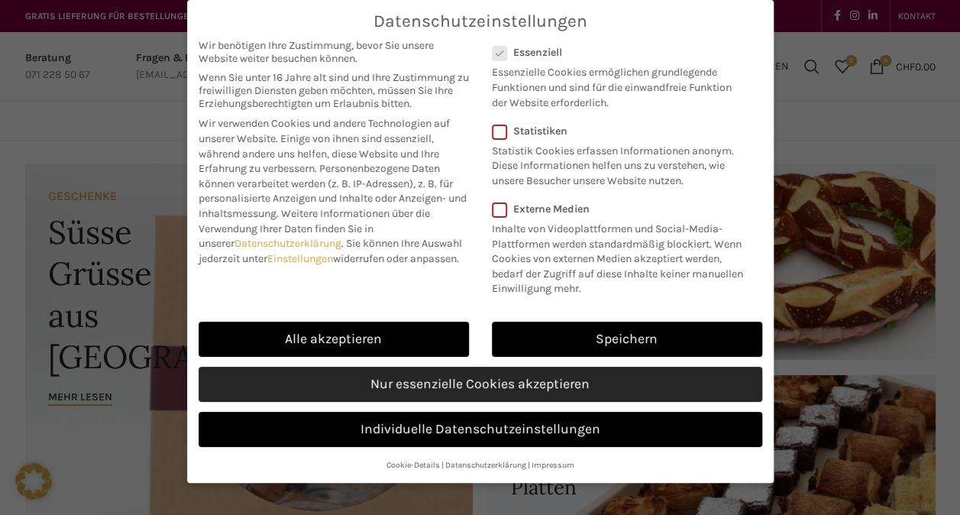
click at [439, 377] on link "Nur essenzielle Cookies akzeptieren" at bounding box center [481, 384] width 564 height 35
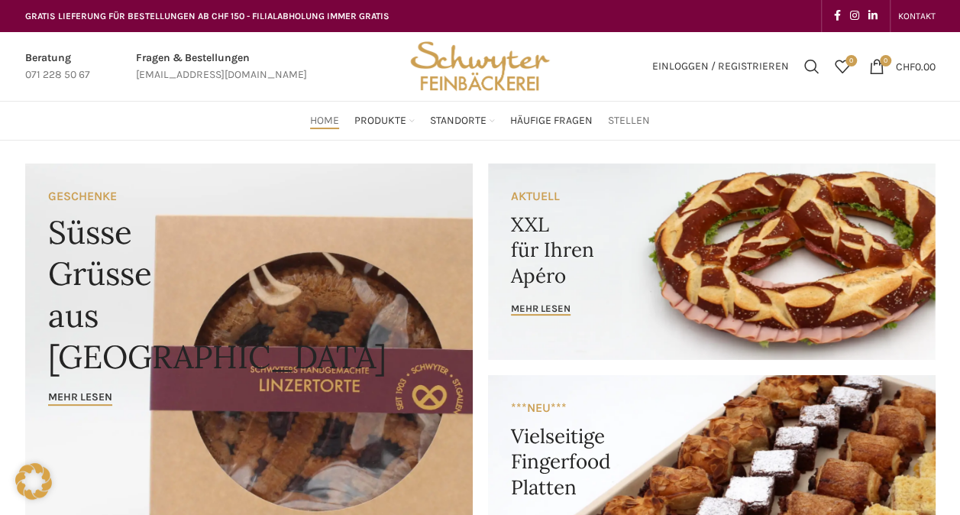
click at [626, 116] on span "Stellen" at bounding box center [629, 121] width 42 height 15
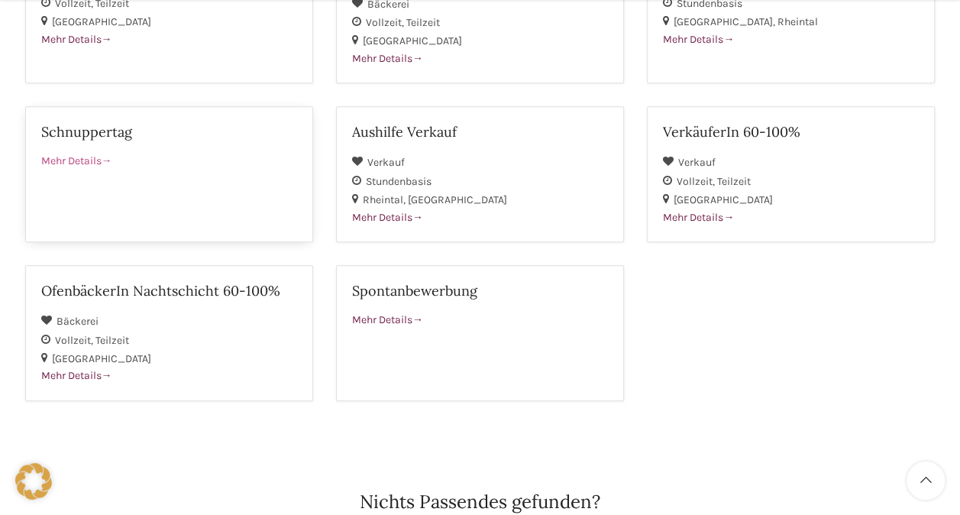
scroll to position [611, 0]
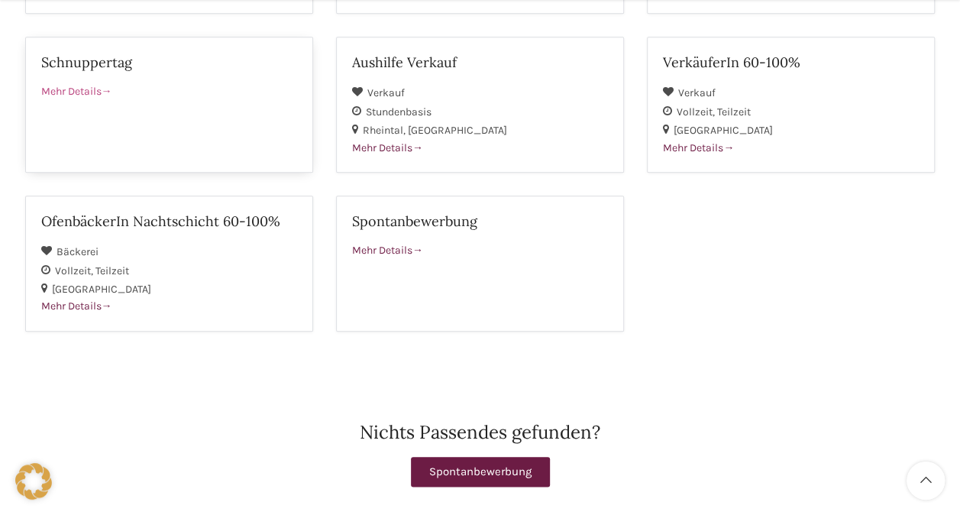
click at [162, 107] on link "Schnuppertag Mehr Details" at bounding box center [169, 105] width 288 height 136
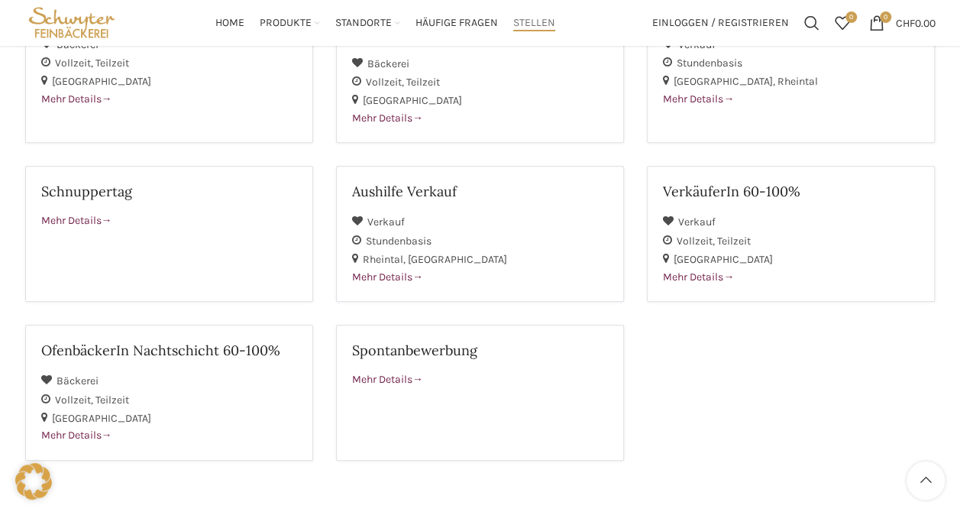
scroll to position [458, 0]
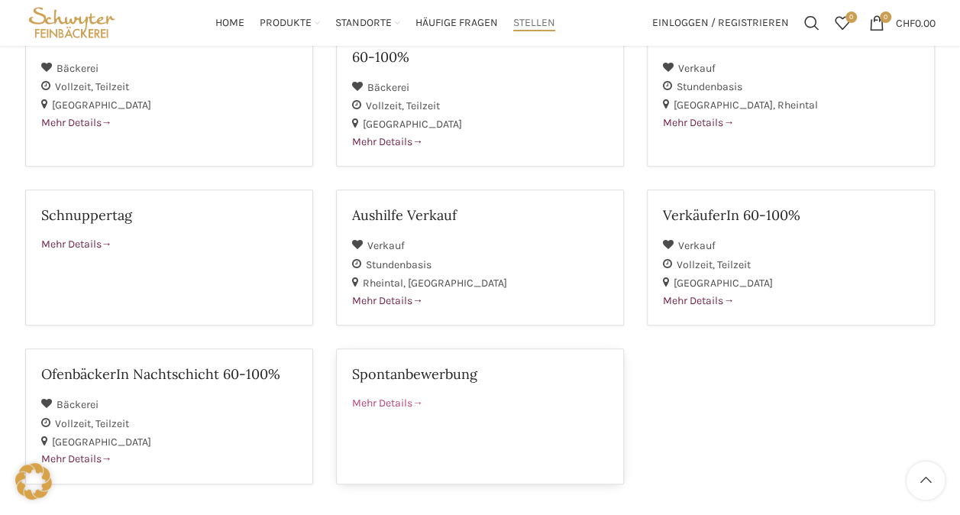
click at [458, 402] on div "Mehr Details" at bounding box center [480, 403] width 256 height 17
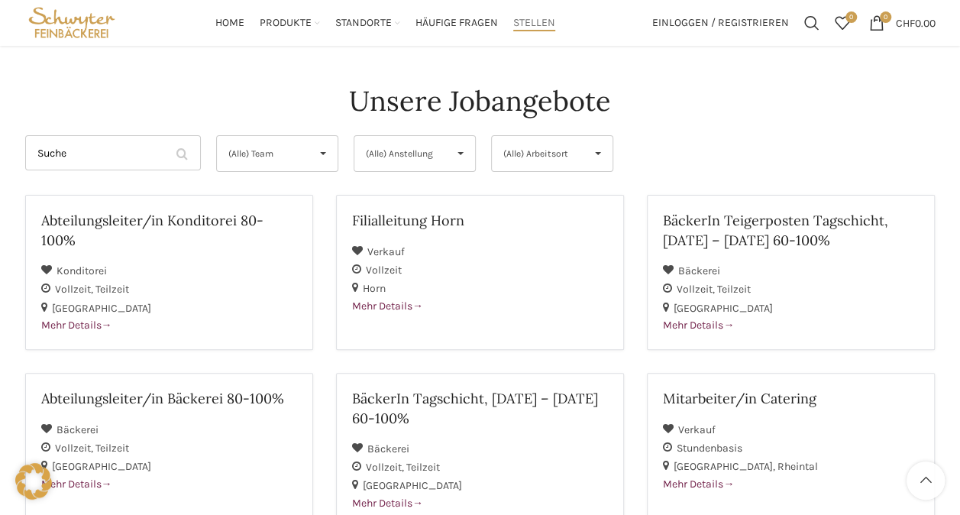
scroll to position [76, 0]
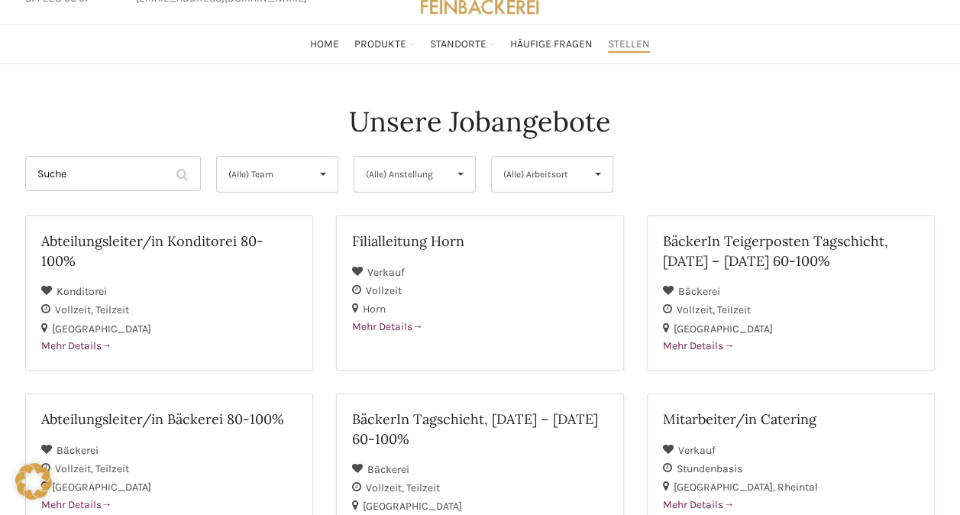
click at [391, 165] on span "(Alle) Anstellung" at bounding box center [402, 174] width 73 height 35
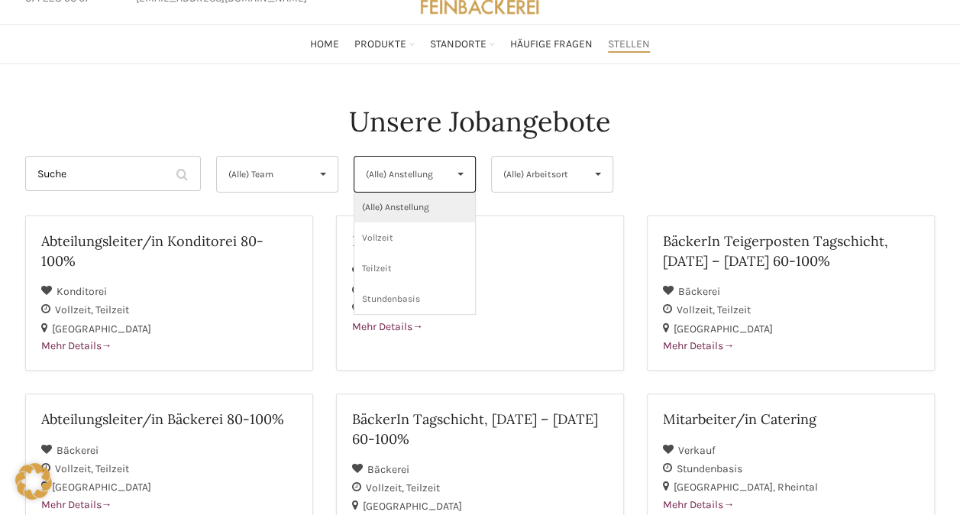
click at [523, 172] on span "(Alle) Arbeitsort" at bounding box center [540, 174] width 73 height 35
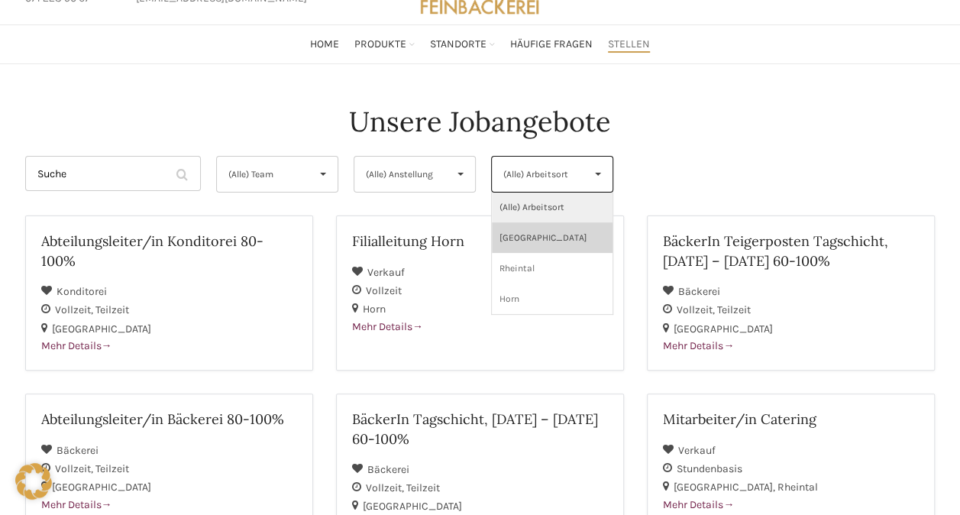
click at [507, 238] on li "[GEOGRAPHIC_DATA]" at bounding box center [552, 237] width 121 height 31
select select "133"
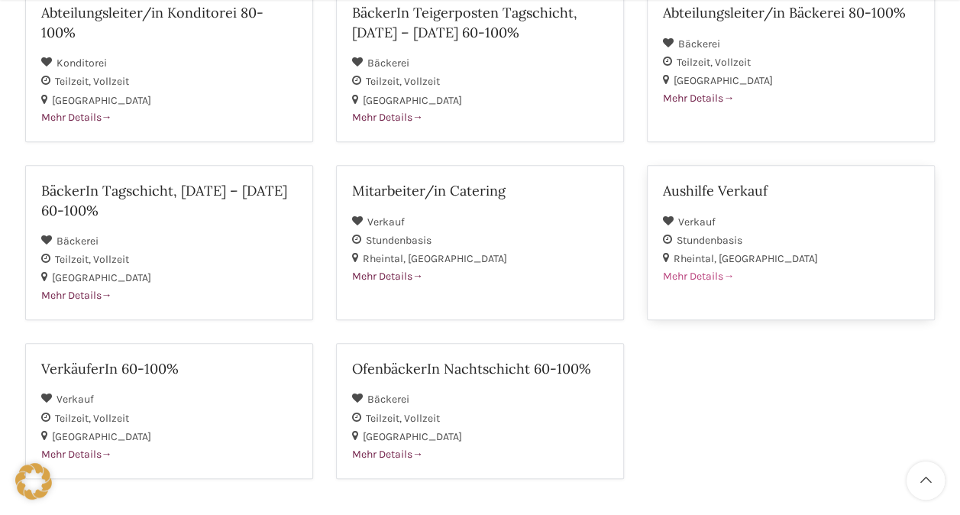
scroll to position [306, 0]
click at [698, 293] on link "Aushilfe Verkauf Verkauf Stundenbasis Rheintal St. Gallen Mehr Details" at bounding box center [791, 241] width 288 height 155
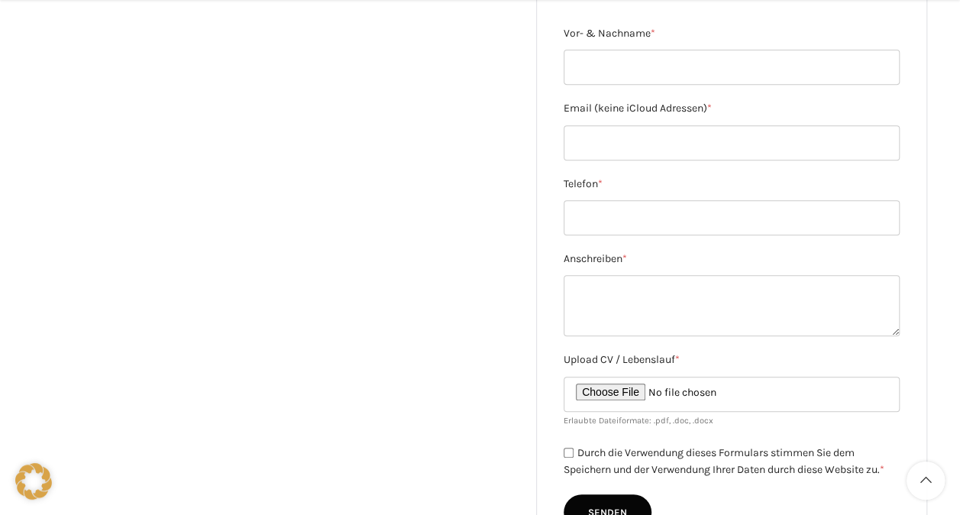
scroll to position [382, 0]
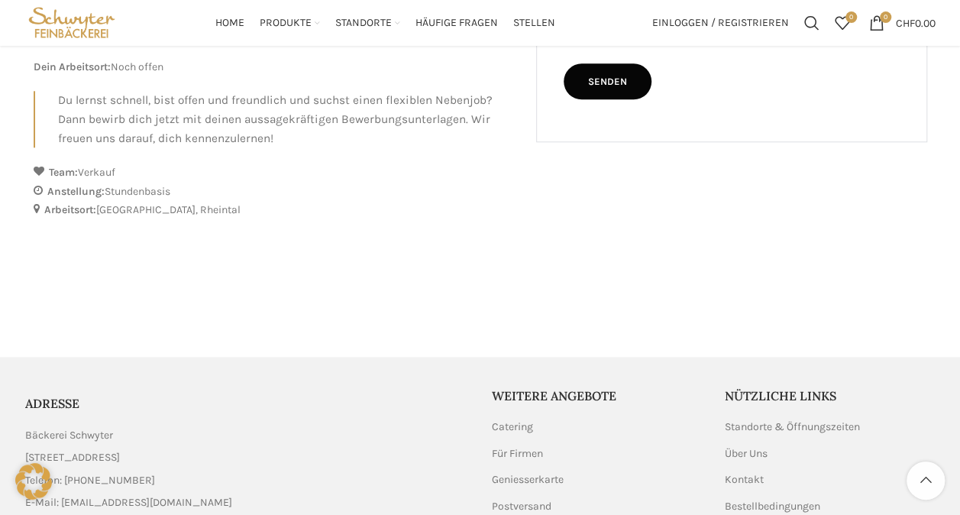
scroll to position [561, 0]
